Goal: Transaction & Acquisition: Purchase product/service

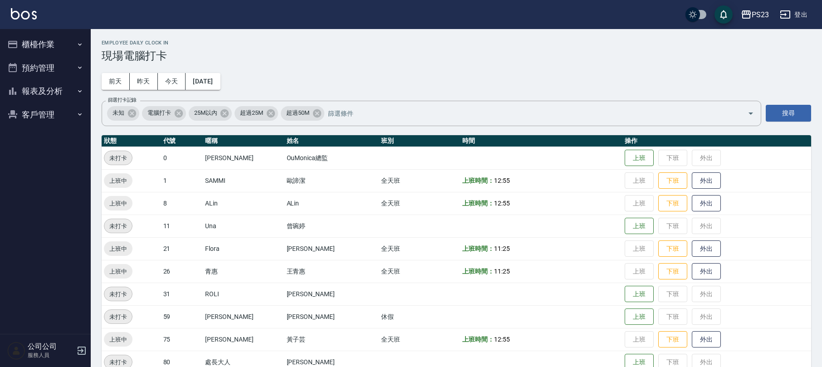
click at [40, 42] on button "櫃檯作業" at bounding box center [45, 45] width 83 height 24
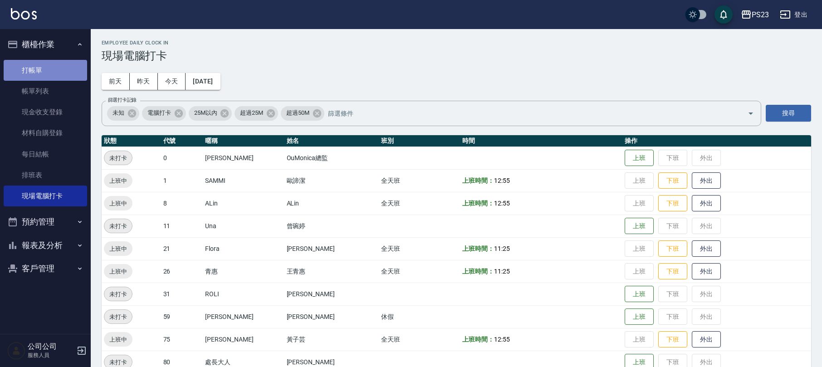
click at [44, 73] on link "打帳單" at bounding box center [45, 70] width 83 height 21
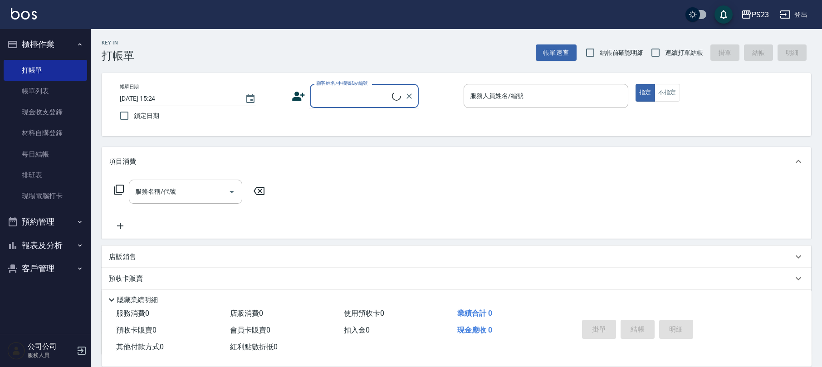
click at [336, 95] on input "顧客姓名/手機號碼/編號" at bounding box center [353, 96] width 78 height 16
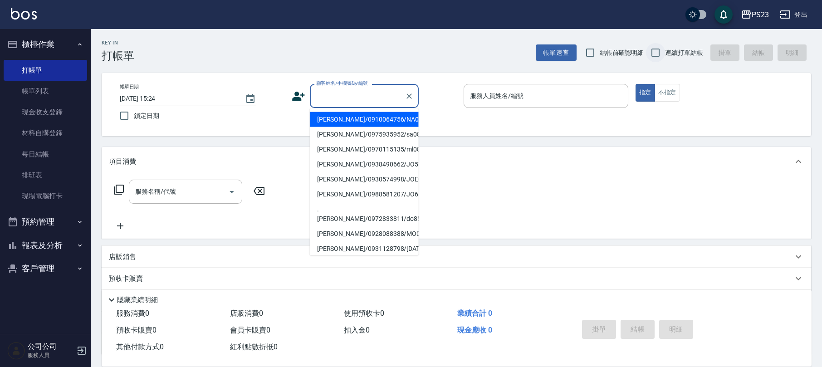
click at [663, 46] on input "連續打單結帳" at bounding box center [655, 52] width 19 height 19
checkbox input "true"
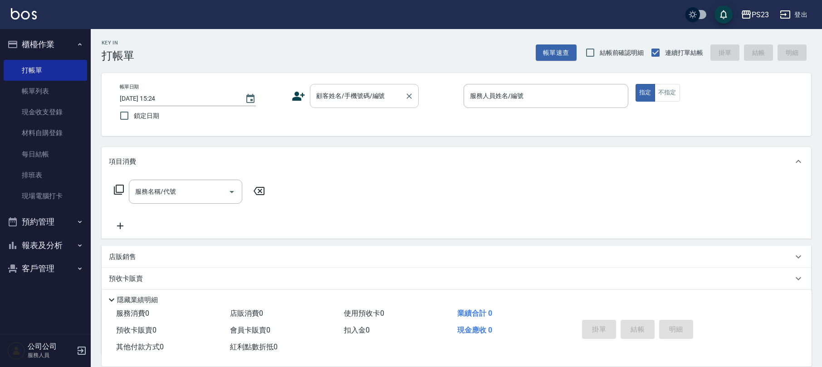
click at [357, 100] on input "顧客姓名/手機號碼/編號" at bounding box center [357, 96] width 87 height 16
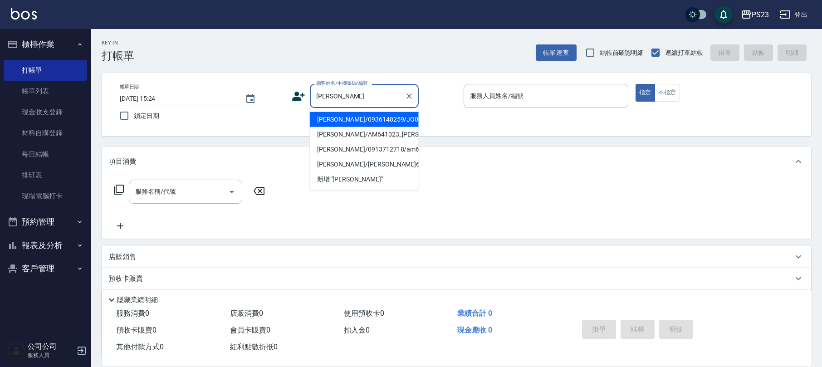
click at [389, 121] on li "[PERSON_NAME]/0936148259/JO00102" at bounding box center [364, 119] width 109 height 15
type input "[PERSON_NAME]/0936148259/JO00102"
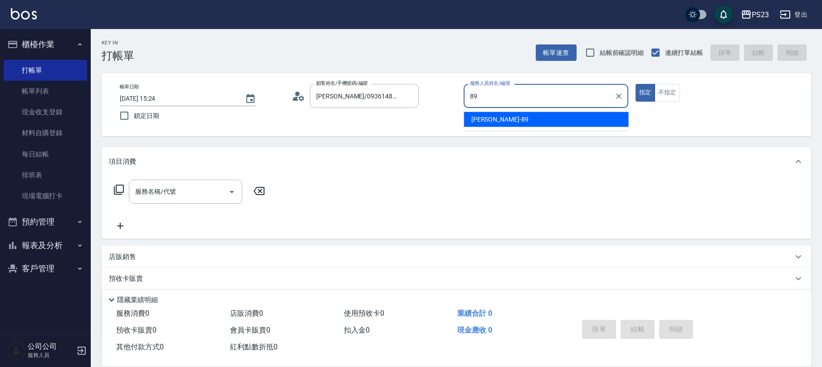
type input "[PERSON_NAME]-89"
type button "true"
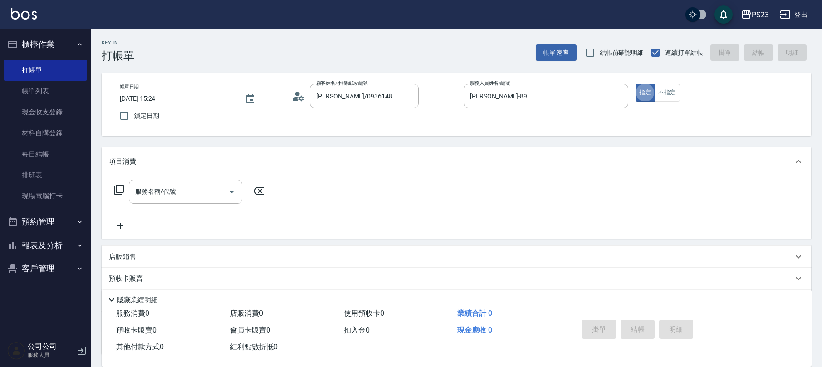
click at [117, 190] on icon at bounding box center [118, 189] width 11 height 11
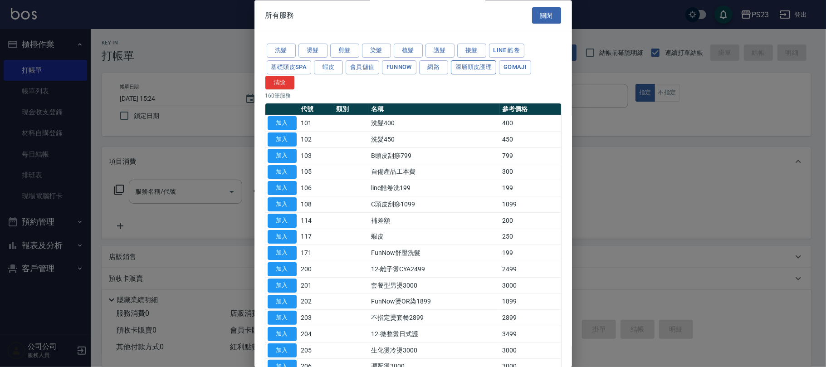
click at [466, 69] on button "深層頭皮護理" at bounding box center [473, 67] width 45 height 14
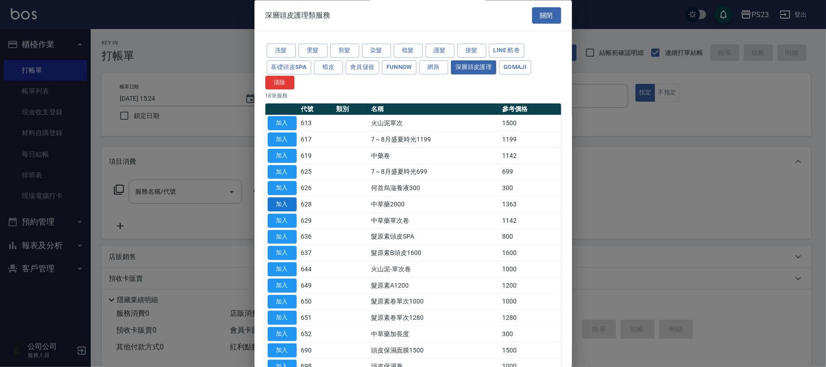
click at [280, 205] on button "加入" at bounding box center [282, 205] width 29 height 14
type input "中草藥2000(628)"
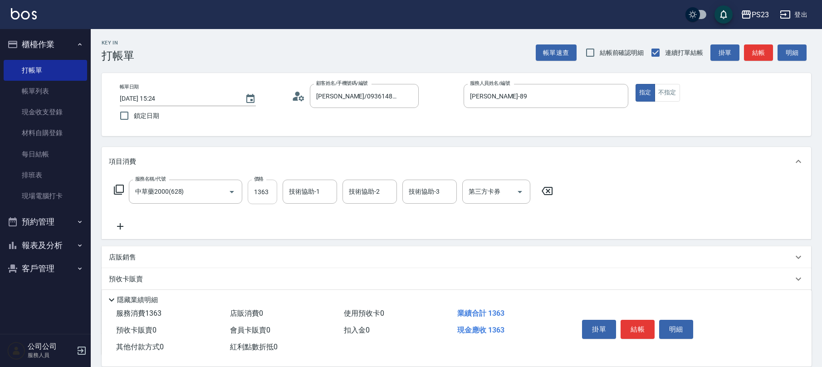
click at [260, 194] on input "1363" at bounding box center [262, 192] width 29 height 24
type input "3000"
type input "Flora-21"
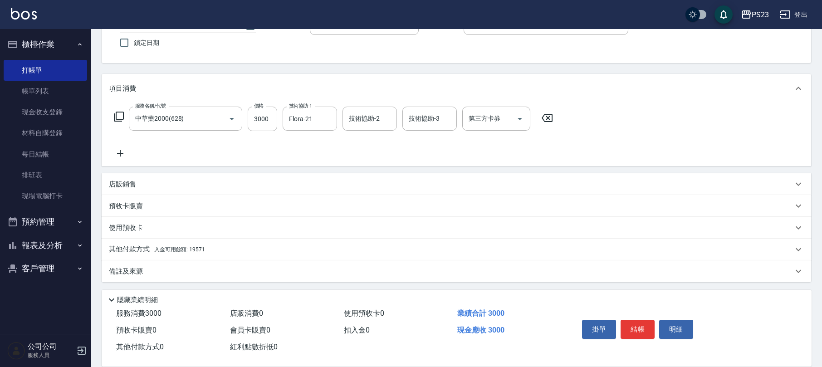
click at [222, 249] on div "其他付款方式 入金可用餘額: 19571" at bounding box center [451, 249] width 684 height 10
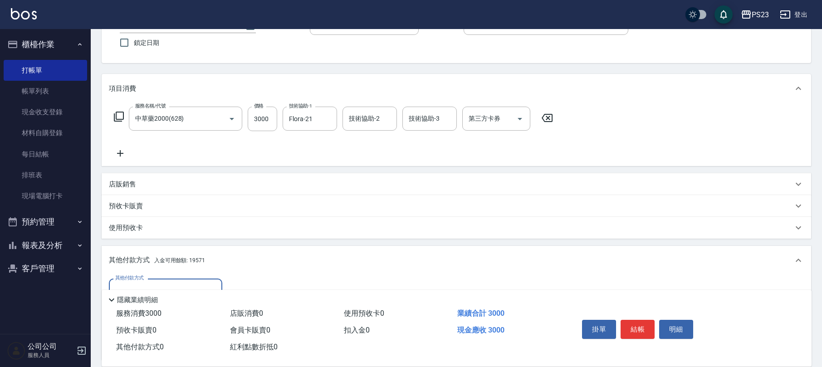
scroll to position [180, 0]
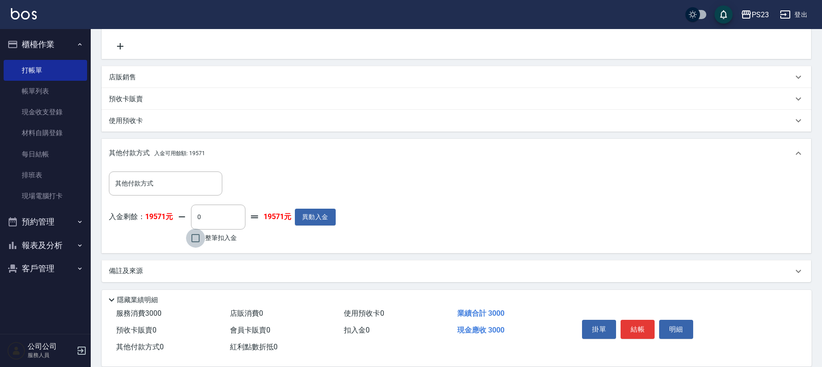
click at [203, 234] on input "整筆扣入金" at bounding box center [195, 238] width 19 height 19
checkbox input "true"
type input "3000"
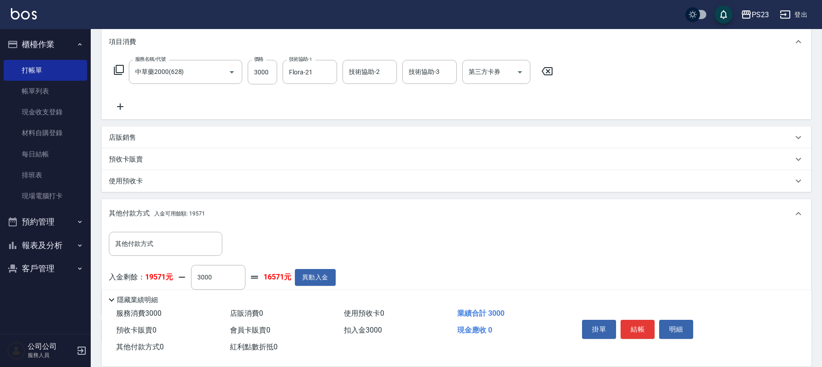
scroll to position [0, 0]
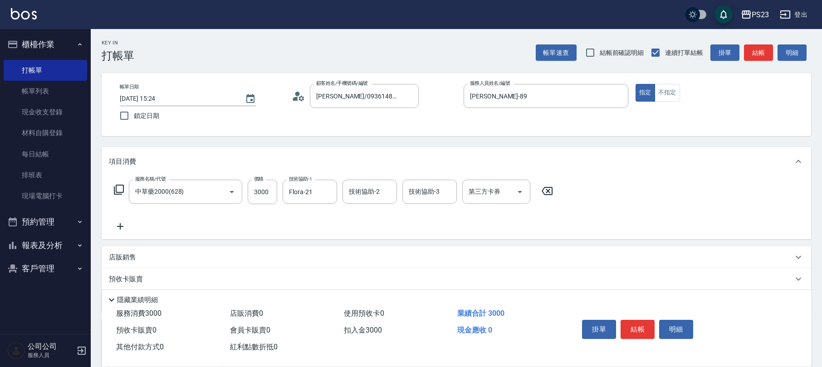
click at [296, 97] on icon at bounding box center [295, 99] width 5 height 4
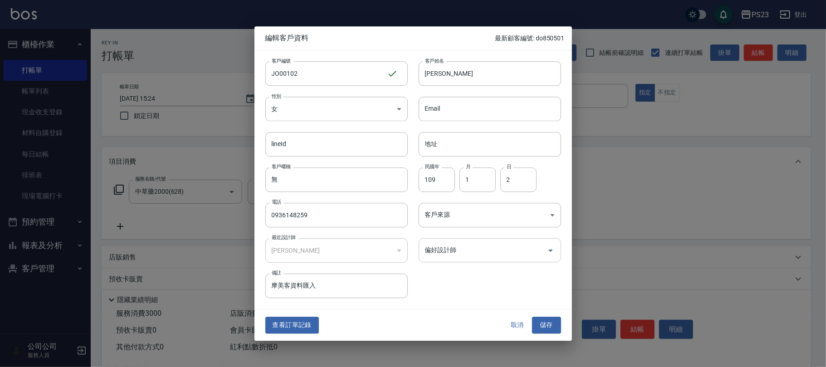
click at [448, 255] on input "偏好設計師" at bounding box center [483, 250] width 121 height 16
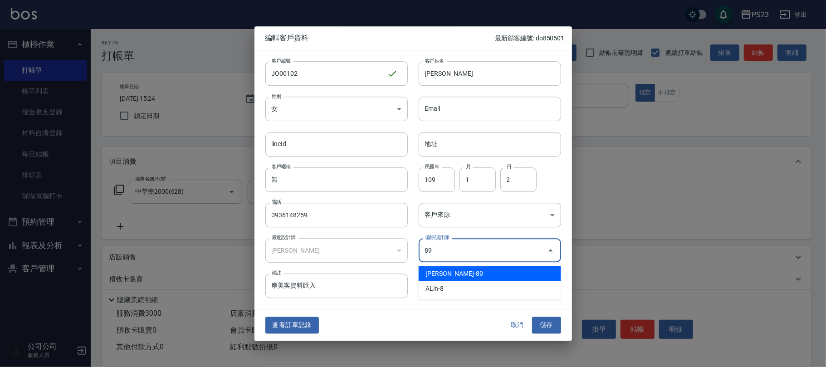
type input "[PERSON_NAME]"
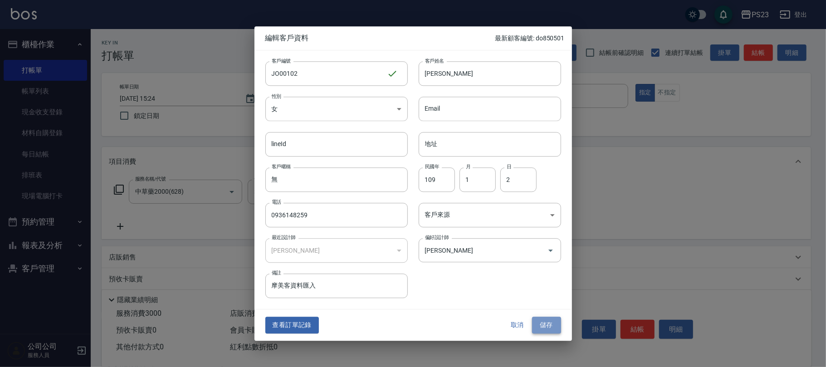
click at [550, 329] on button "儲存" at bounding box center [546, 325] width 29 height 17
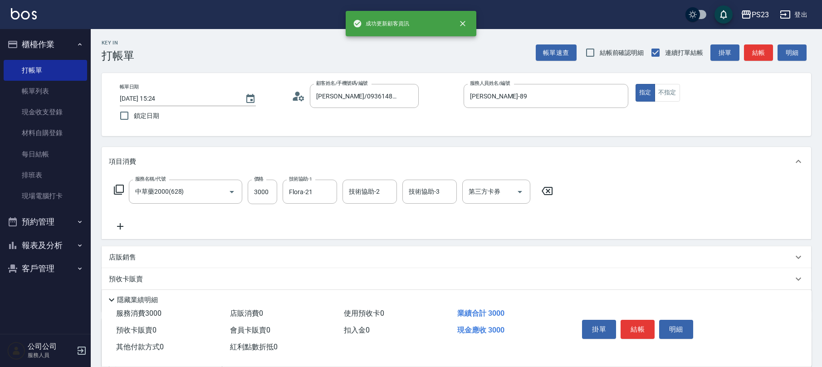
scroll to position [180, 0]
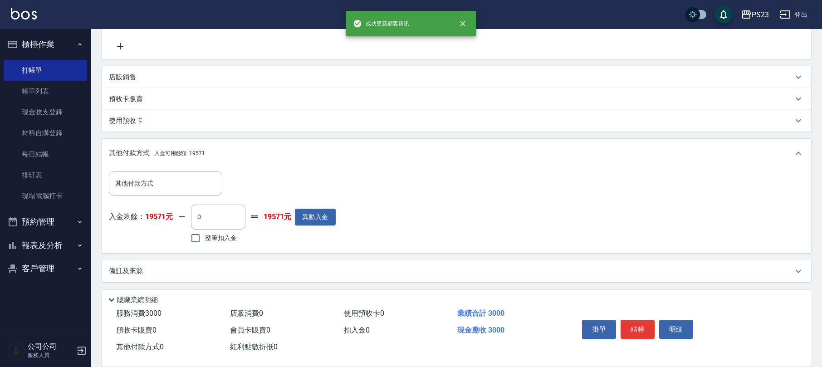
click at [318, 267] on div "備註及來源" at bounding box center [451, 271] width 684 height 10
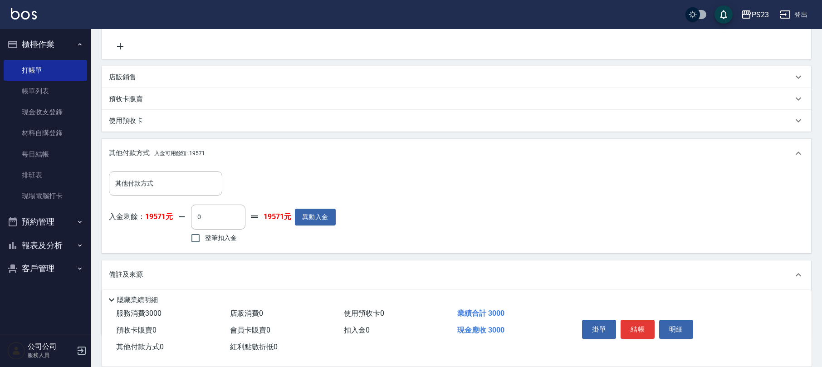
scroll to position [233, 0]
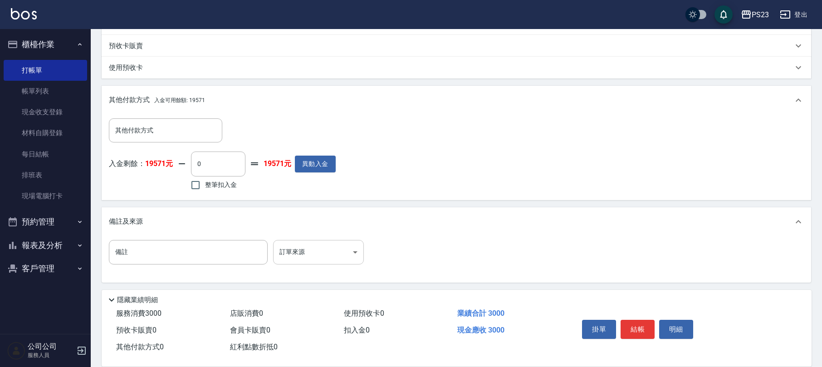
click at [325, 249] on body "PS23 登出 櫃檯作業 打帳單 帳單列表 現金收支登錄 材料自購登錄 每日結帳 排班表 現場電腦打卡 預約管理 預約管理 單日預約紀錄 單週預約紀錄 報表及…" at bounding box center [411, 67] width 822 height 601
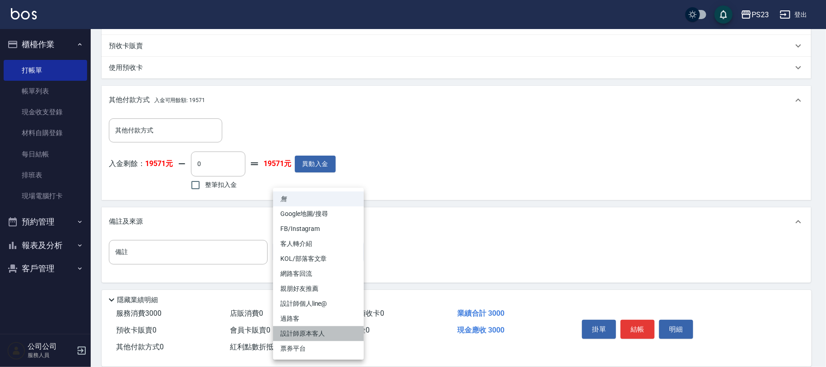
click at [312, 329] on li "設計師原本客人" at bounding box center [318, 333] width 91 height 15
type input "設計師原本客人"
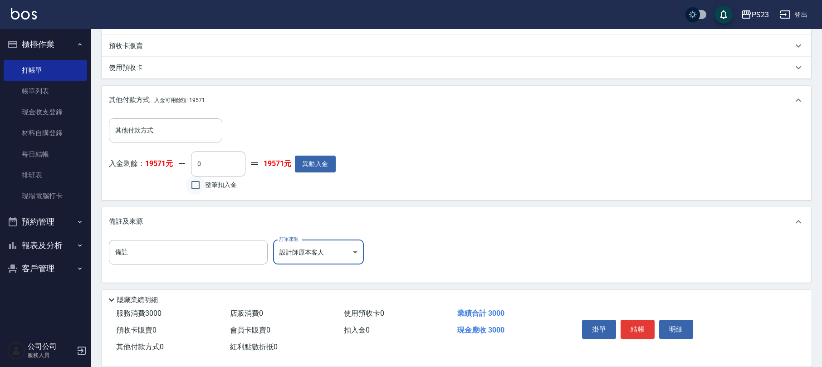
click at [202, 181] on input "整筆扣入金" at bounding box center [195, 185] width 19 height 19
checkbox input "true"
type input "3000"
click at [641, 326] on button "結帳" at bounding box center [637, 329] width 34 height 19
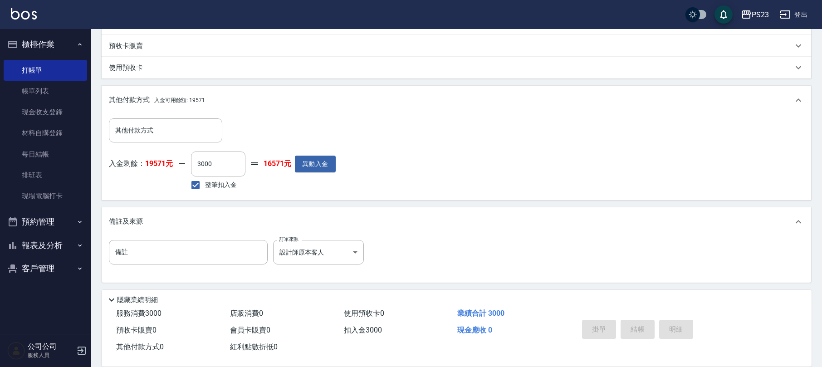
type input "[DATE] 15:25"
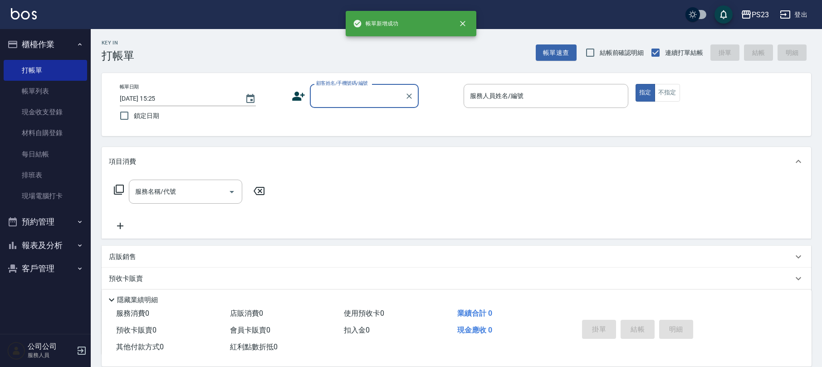
scroll to position [0, 0]
click at [367, 106] on div "顧客姓名/手機號碼/編號" at bounding box center [364, 96] width 109 height 24
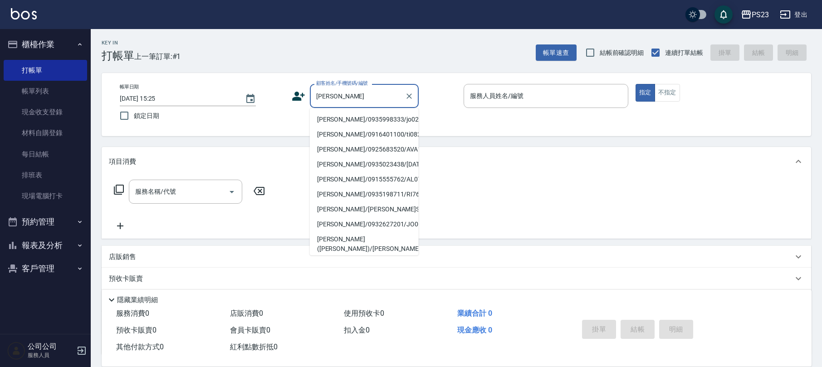
click at [372, 117] on li "[PERSON_NAME]/0935998333/jo02016" at bounding box center [364, 119] width 109 height 15
type input "[PERSON_NAME]/0935998333/jo02016"
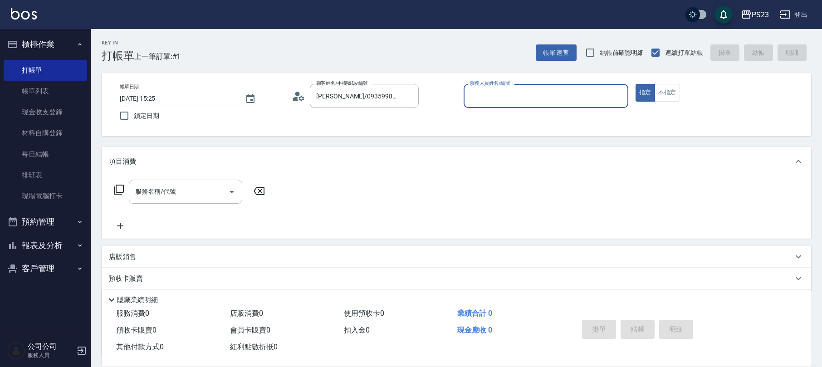
type input "[PERSON_NAME]-89"
click at [115, 191] on icon at bounding box center [118, 189] width 11 height 11
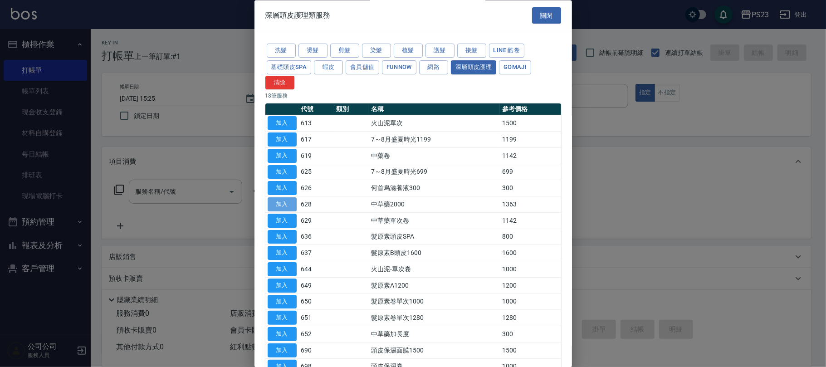
click at [293, 205] on button "加入" at bounding box center [282, 205] width 29 height 14
type input "中草藥2000(628)"
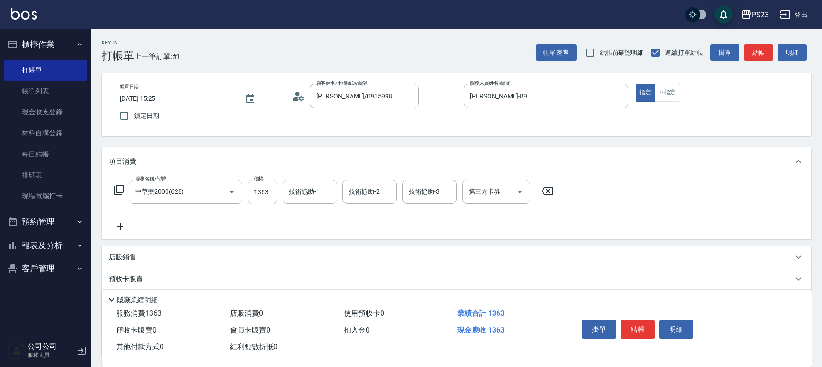
click at [269, 200] on input "1363" at bounding box center [262, 192] width 29 height 24
type input "1700"
type input "[PERSON_NAME]-89"
type input "Flora-21"
type input "[PERSON_NAME]-89"
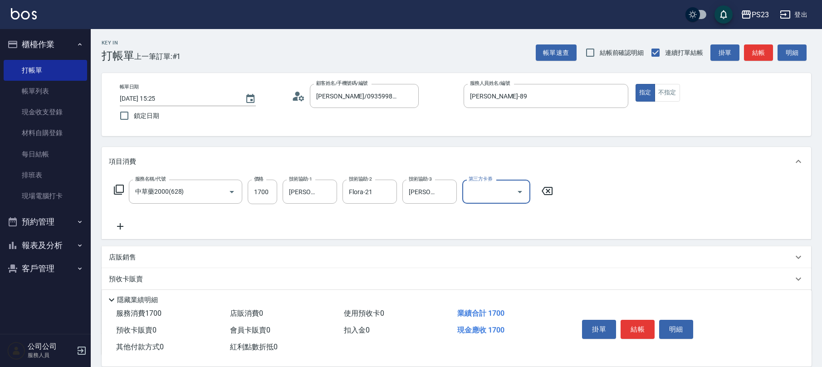
scroll to position [73, 0]
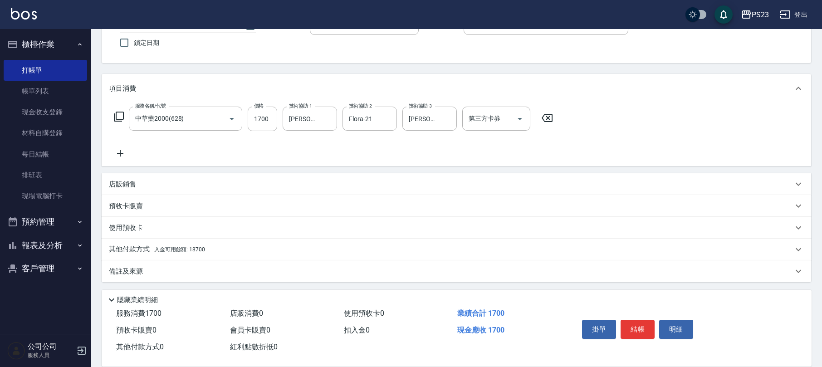
click at [259, 251] on div "其他付款方式 入金可用餘額: 18700" at bounding box center [451, 249] width 684 height 10
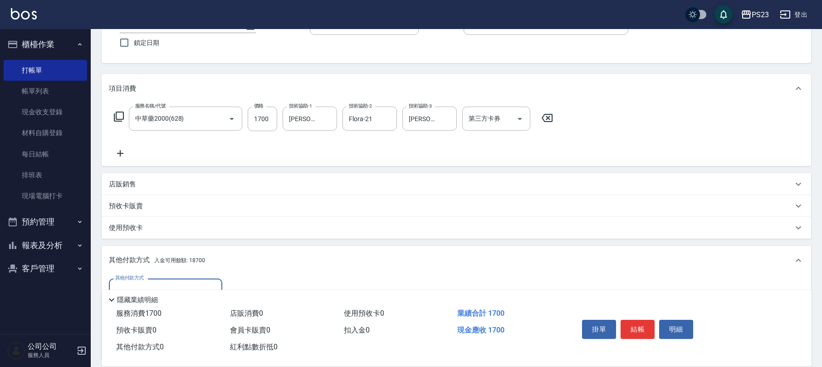
scroll to position [180, 0]
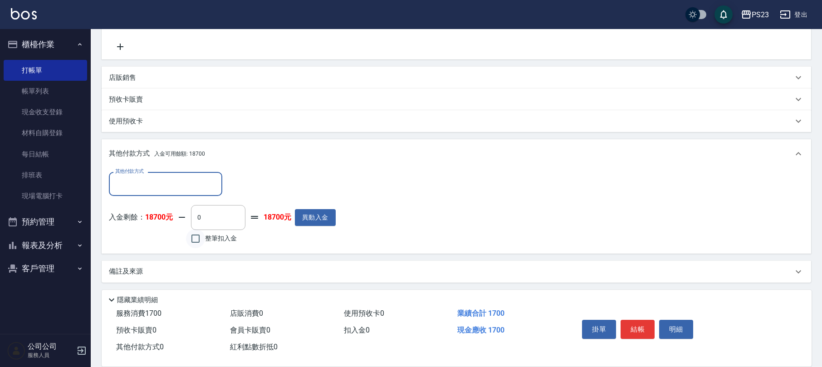
click at [201, 240] on input "整筆扣入金" at bounding box center [195, 238] width 19 height 19
checkbox input "true"
type input "1700"
click at [293, 275] on div "備註及來源" at bounding box center [451, 272] width 684 height 10
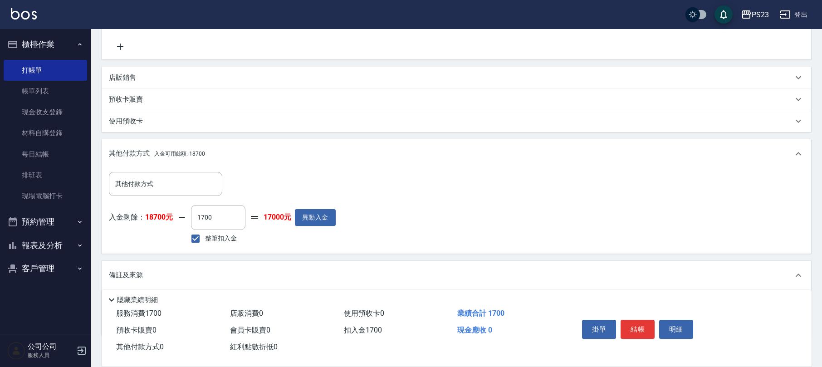
scroll to position [233, 0]
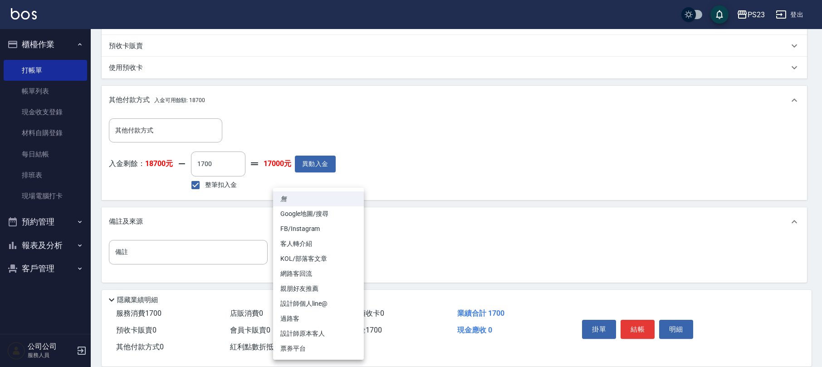
click at [306, 254] on body "PS23 登出 櫃檯作業 打帳單 帳單列表 現金收支登錄 材料自購登錄 每日結帳 排班表 現場電腦打卡 預約管理 預約管理 單日預約紀錄 單週預約紀錄 報表及…" at bounding box center [411, 67] width 822 height 601
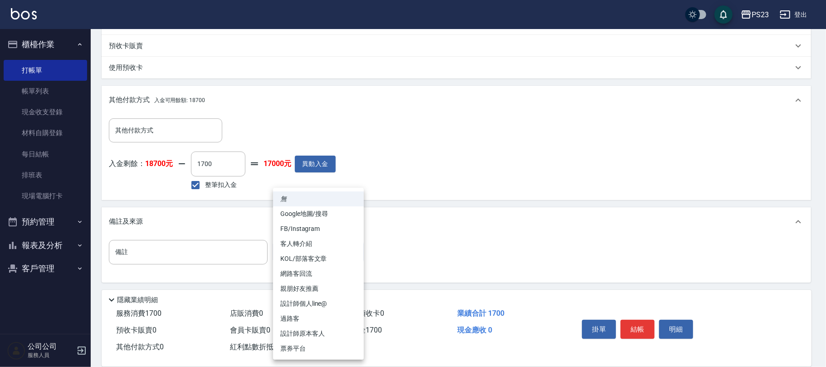
click at [291, 332] on li "設計師原本客人" at bounding box center [318, 333] width 91 height 15
type input "設計師原本客人"
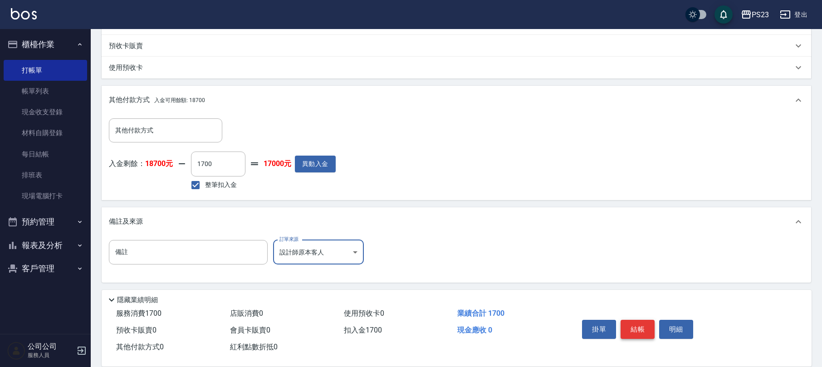
click at [641, 331] on button "結帳" at bounding box center [637, 329] width 34 height 19
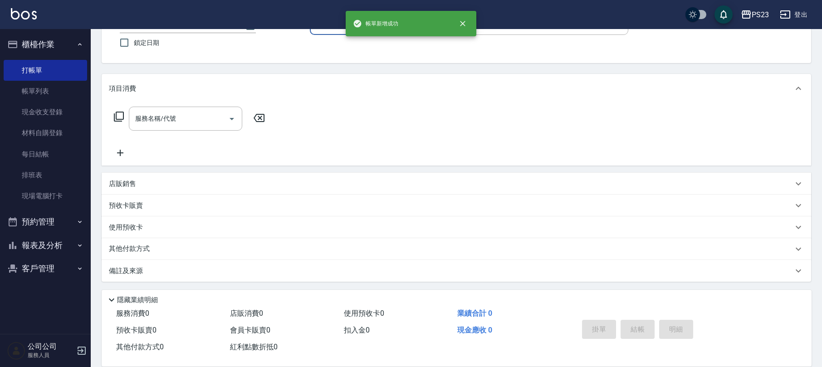
scroll to position [0, 0]
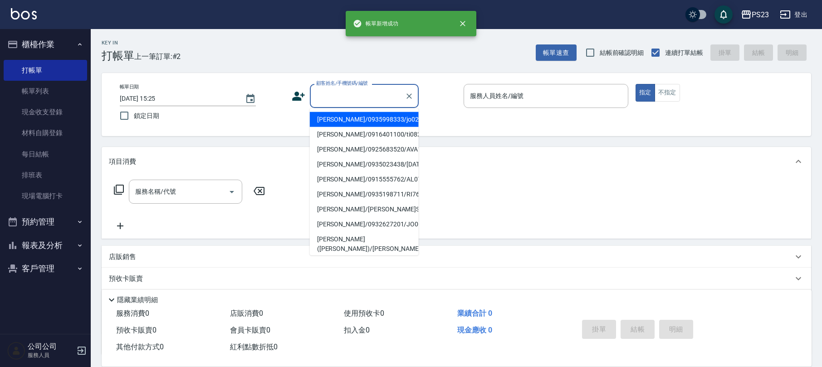
click at [339, 96] on input "顧客姓名/手機號碼/編號" at bounding box center [357, 96] width 87 height 16
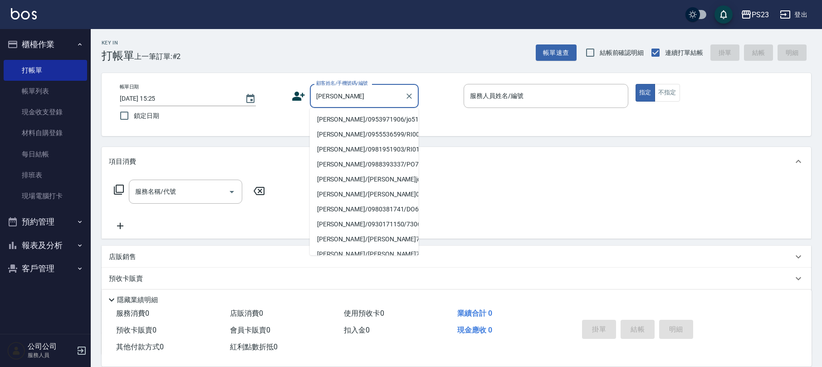
click at [350, 118] on li "[PERSON_NAME]/0953971906/jo510112" at bounding box center [364, 119] width 109 height 15
type input "[PERSON_NAME]/0953971906/jo510112"
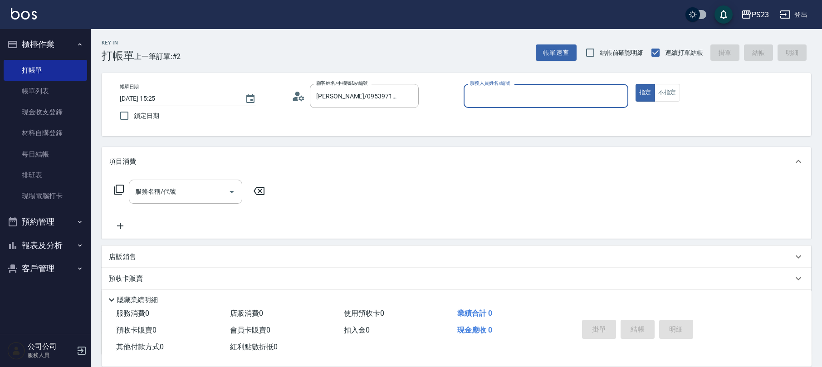
type input "[PERSON_NAME]-89"
click at [115, 189] on icon at bounding box center [118, 189] width 11 height 11
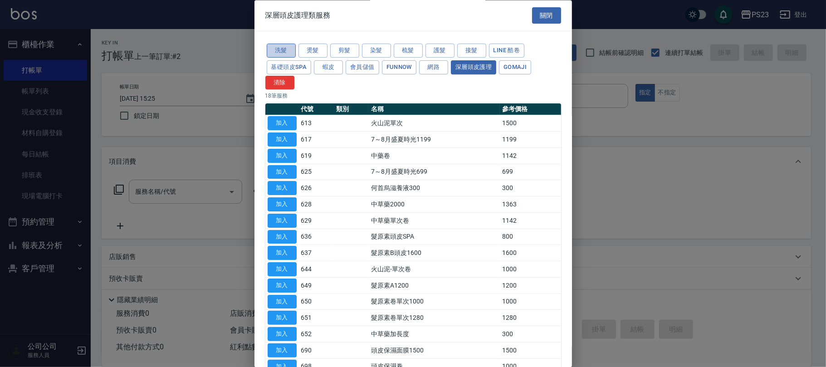
click at [280, 51] on button "洗髮" at bounding box center [281, 51] width 29 height 14
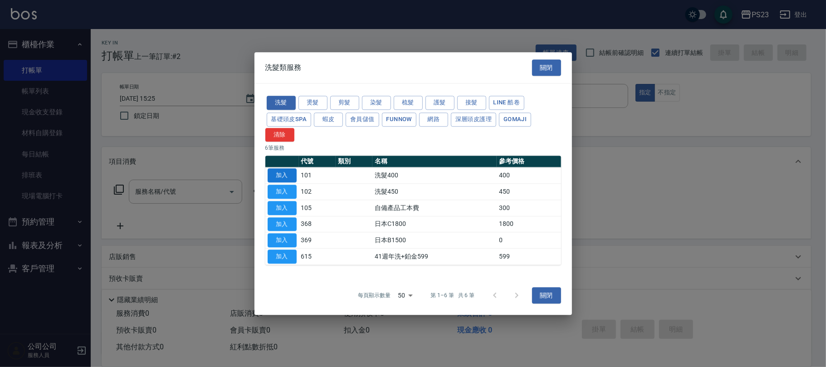
click at [285, 174] on button "加入" at bounding box center [282, 176] width 29 height 14
type input "洗髮400(101)"
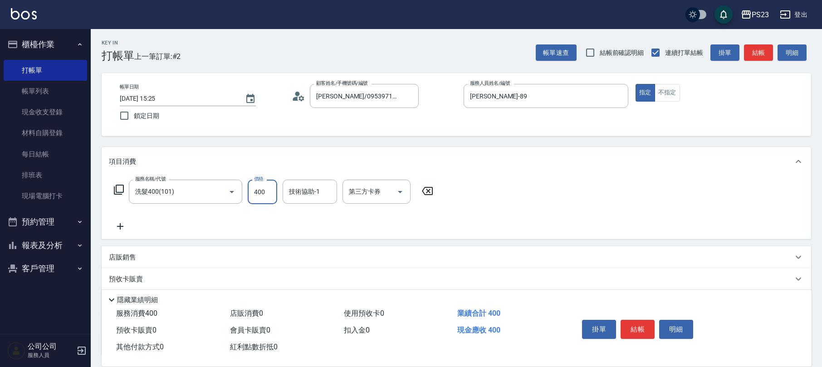
click at [267, 190] on input "400" at bounding box center [262, 192] width 29 height 24
type input "500"
type input "[PERSON_NAME]-89"
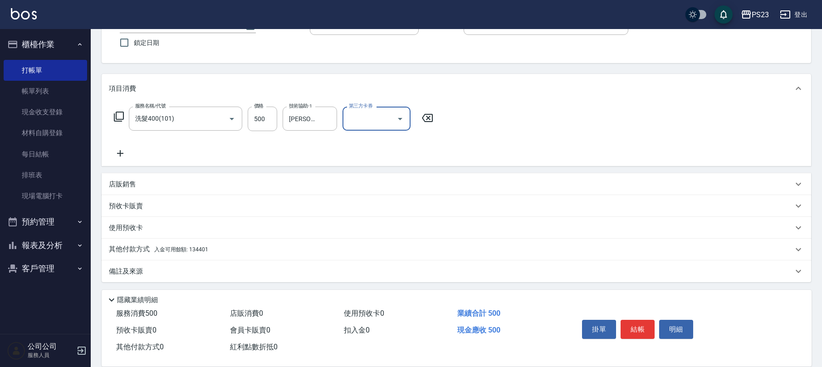
click at [237, 260] on div "備註及來源 備註 備註 訂單來源 ​ 訂單來源" at bounding box center [456, 271] width 709 height 22
click at [205, 248] on span "入金可用餘額: 134401" at bounding box center [181, 249] width 54 height 6
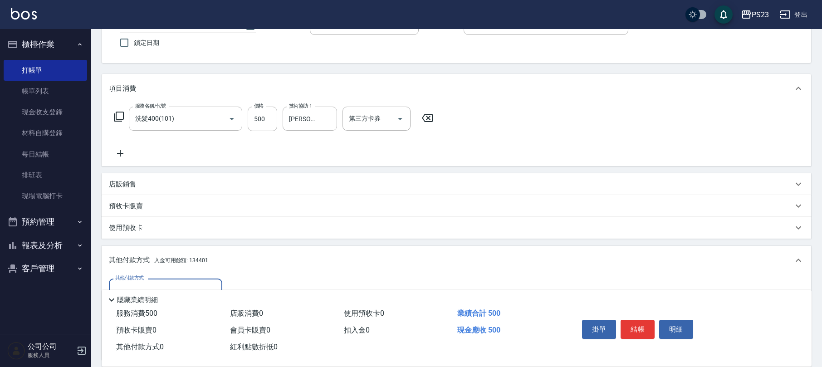
scroll to position [180, 0]
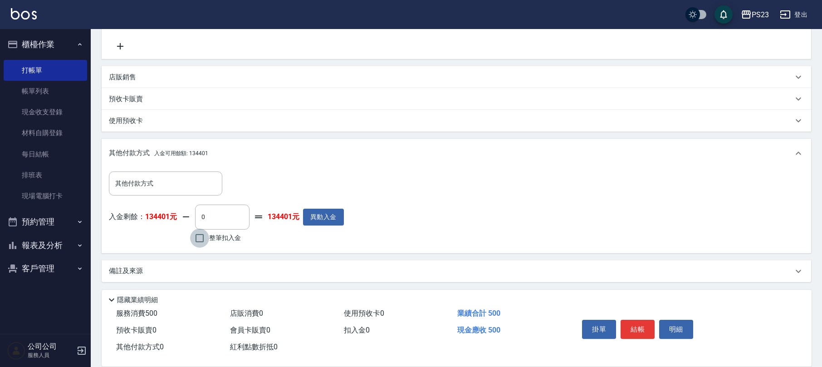
click at [202, 239] on input "整筆扣入金" at bounding box center [199, 238] width 19 height 19
checkbox input "true"
type input "500"
click at [625, 328] on button "結帳" at bounding box center [637, 329] width 34 height 19
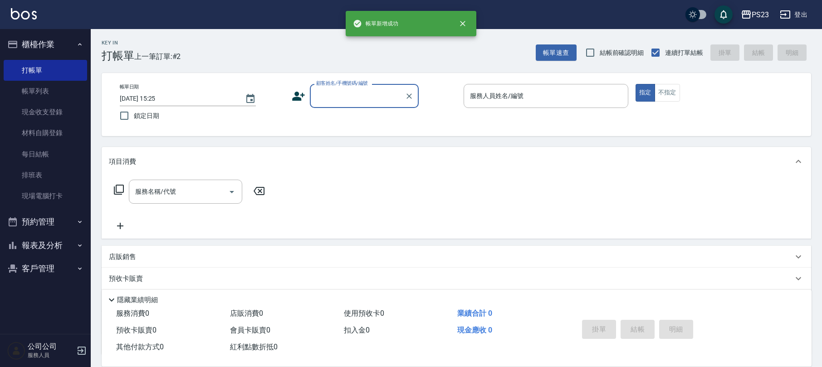
scroll to position [0, 0]
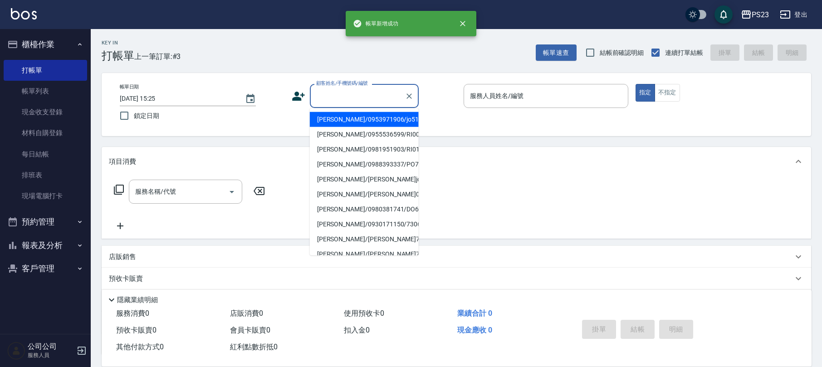
click at [363, 92] on input "顧客姓名/手機號碼/編號" at bounding box center [357, 96] width 87 height 16
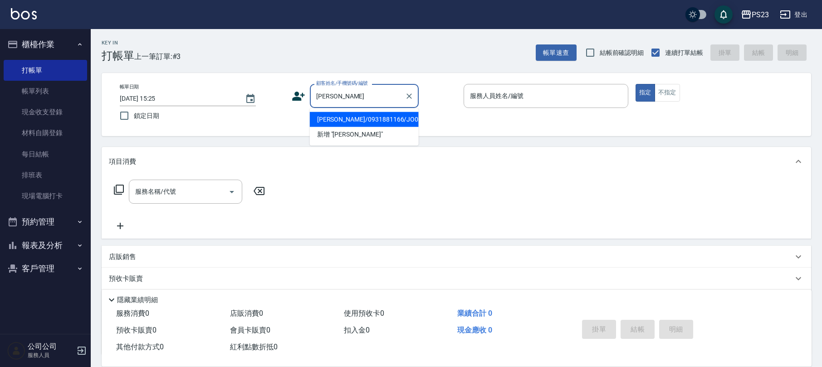
click at [374, 122] on li "[PERSON_NAME]/0931881166/JO00121" at bounding box center [364, 119] width 109 height 15
type input "[PERSON_NAME]/0931881166/JO00121"
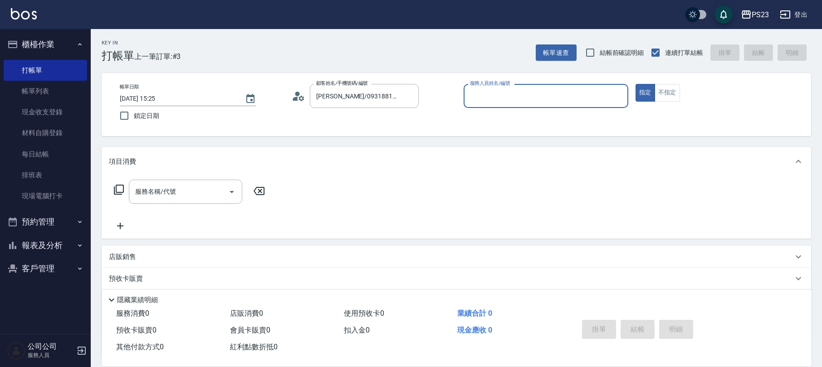
type input "[PERSON_NAME]-89"
click at [114, 190] on icon at bounding box center [119, 190] width 10 height 10
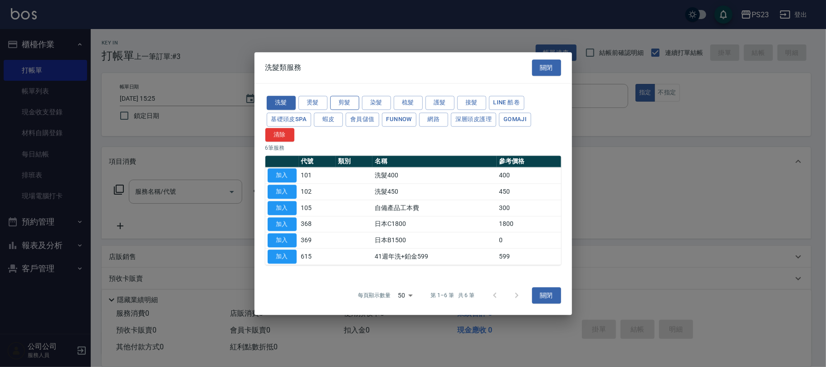
click at [346, 102] on button "剪髮" at bounding box center [344, 103] width 29 height 14
click at [283, 205] on button "加入" at bounding box center [282, 208] width 29 height 14
type input "指定洗+剪髮650(303)"
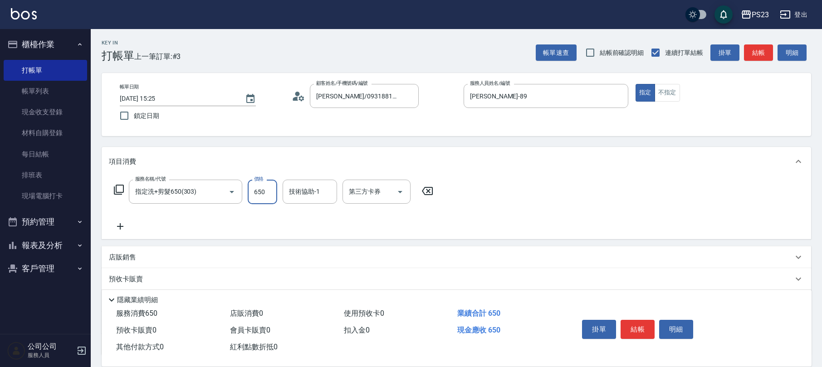
click at [269, 200] on input "650" at bounding box center [262, 192] width 29 height 24
type input "1000"
type input "[PERSON_NAME]-89"
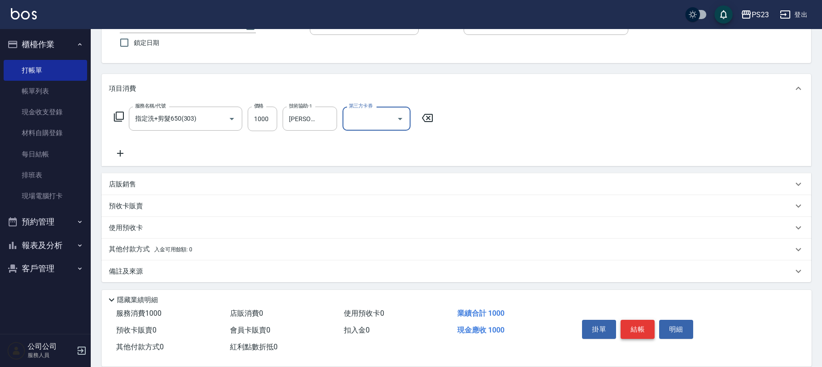
click at [635, 329] on button "結帳" at bounding box center [637, 329] width 34 height 19
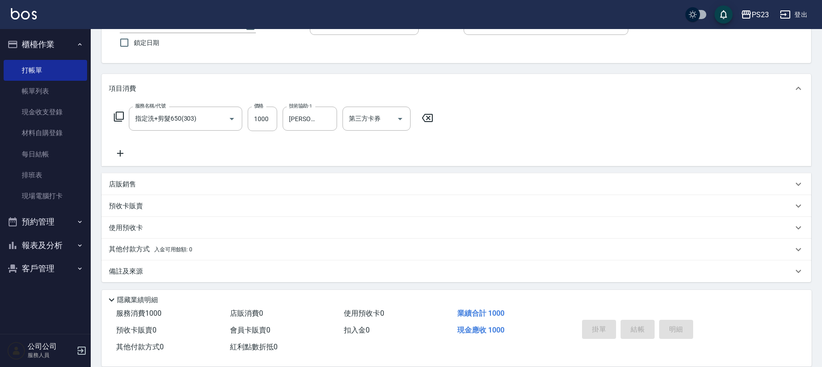
type input "[DATE] 15:26"
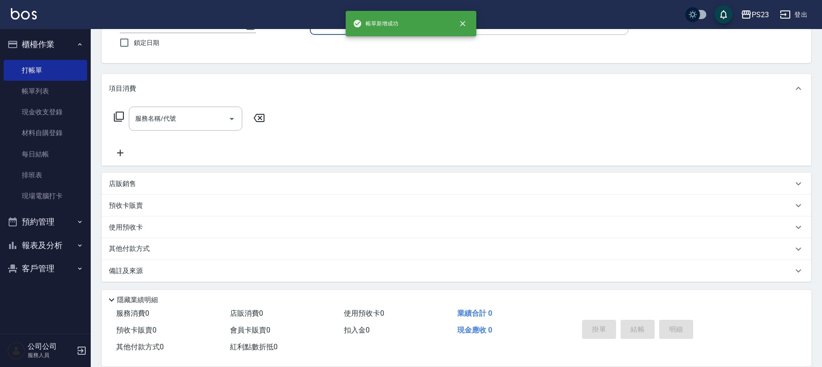
scroll to position [0, 0]
